Goal: Find specific page/section: Find specific page/section

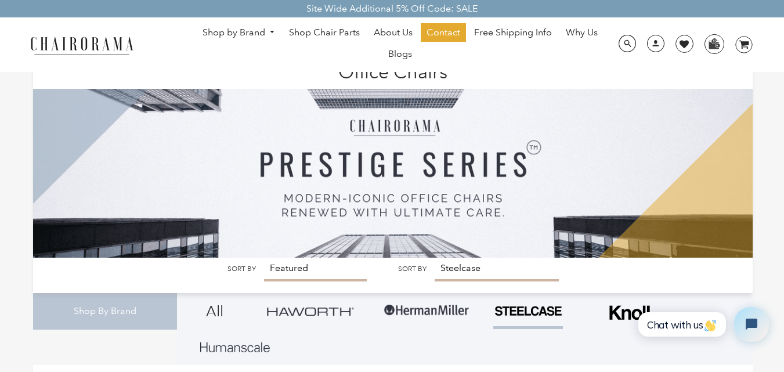
click at [262, 28] on link "Shop by Brand" at bounding box center [239, 33] width 85 height 18
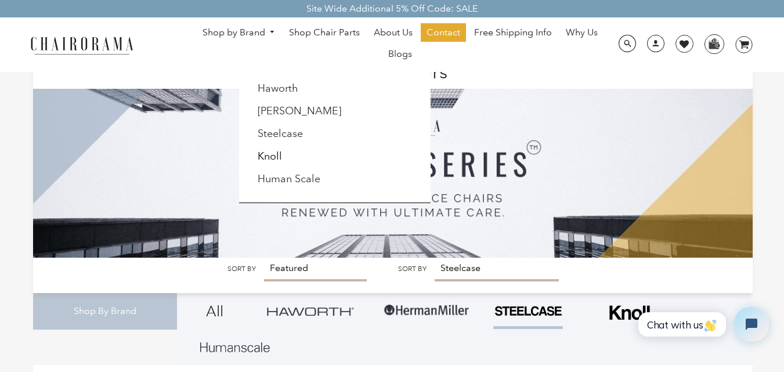
click at [301, 164] on li "Knoll" at bounding box center [304, 157] width 106 height 22
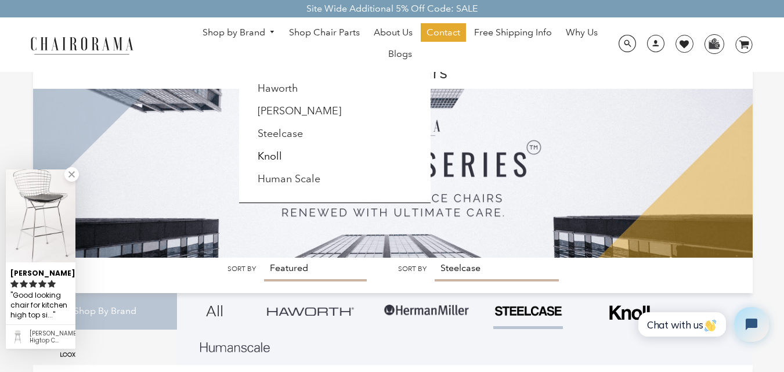
click at [295, 159] on li "Knoll" at bounding box center [304, 157] width 106 height 22
click at [283, 152] on li "Knoll" at bounding box center [304, 157] width 106 height 22
click at [272, 149] on li "Knoll" at bounding box center [304, 157] width 106 height 22
click at [66, 172] on link at bounding box center [71, 174] width 15 height 15
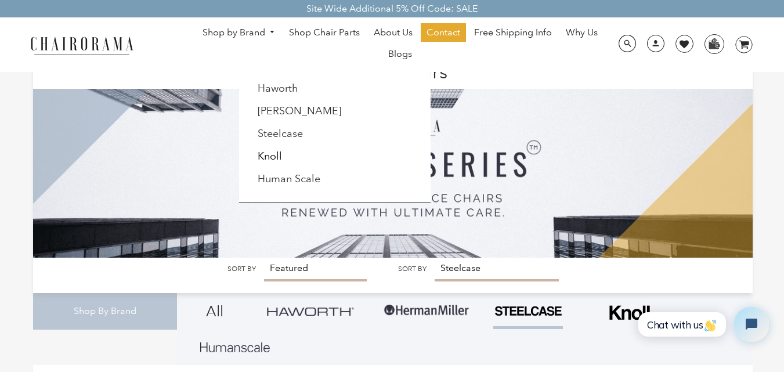
click at [276, 156] on link "Knoll" at bounding box center [270, 156] width 24 height 13
